Goal: Check status: Check status

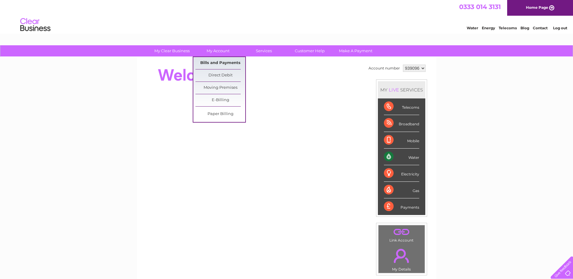
click at [223, 61] on link "Bills and Payments" at bounding box center [220, 63] width 50 height 12
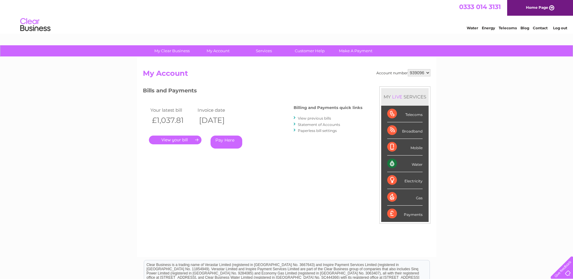
click at [176, 142] on link "." at bounding box center [175, 140] width 53 height 9
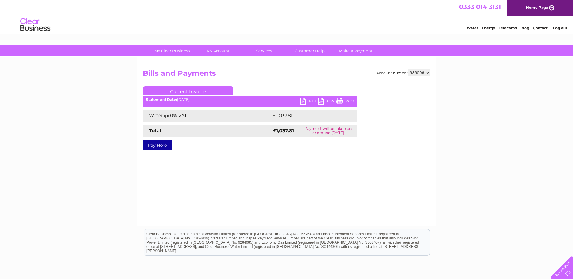
click at [304, 100] on link "PDF" at bounding box center [309, 102] width 18 height 9
